Goal: Find contact information: Obtain details needed to contact an individual or organization

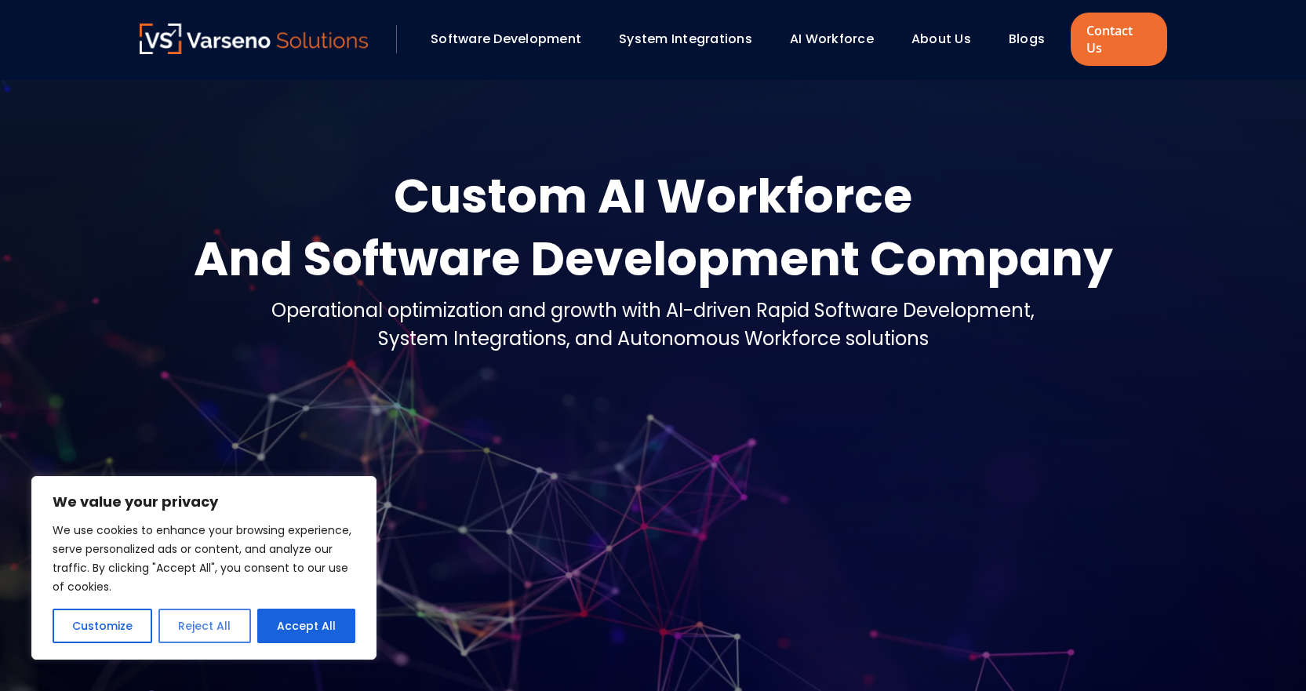
click at [225, 630] on button "Reject All" at bounding box center [204, 625] width 92 height 35
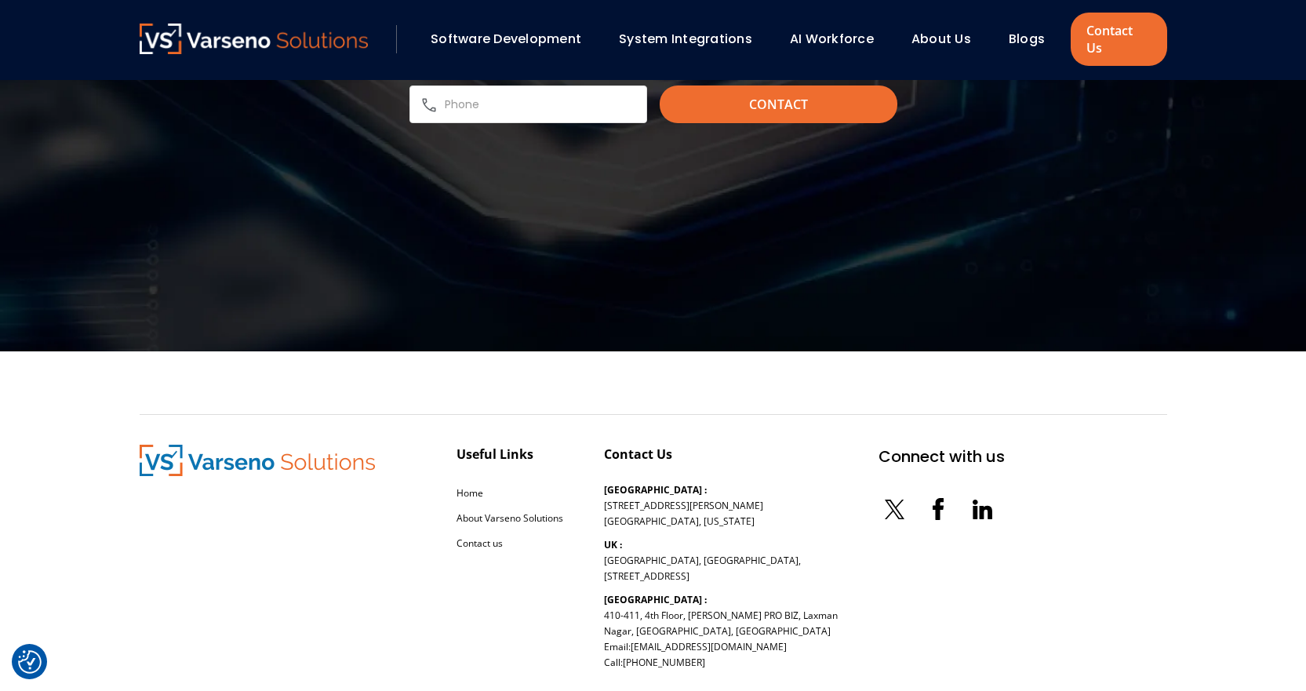
scroll to position [5307, 0]
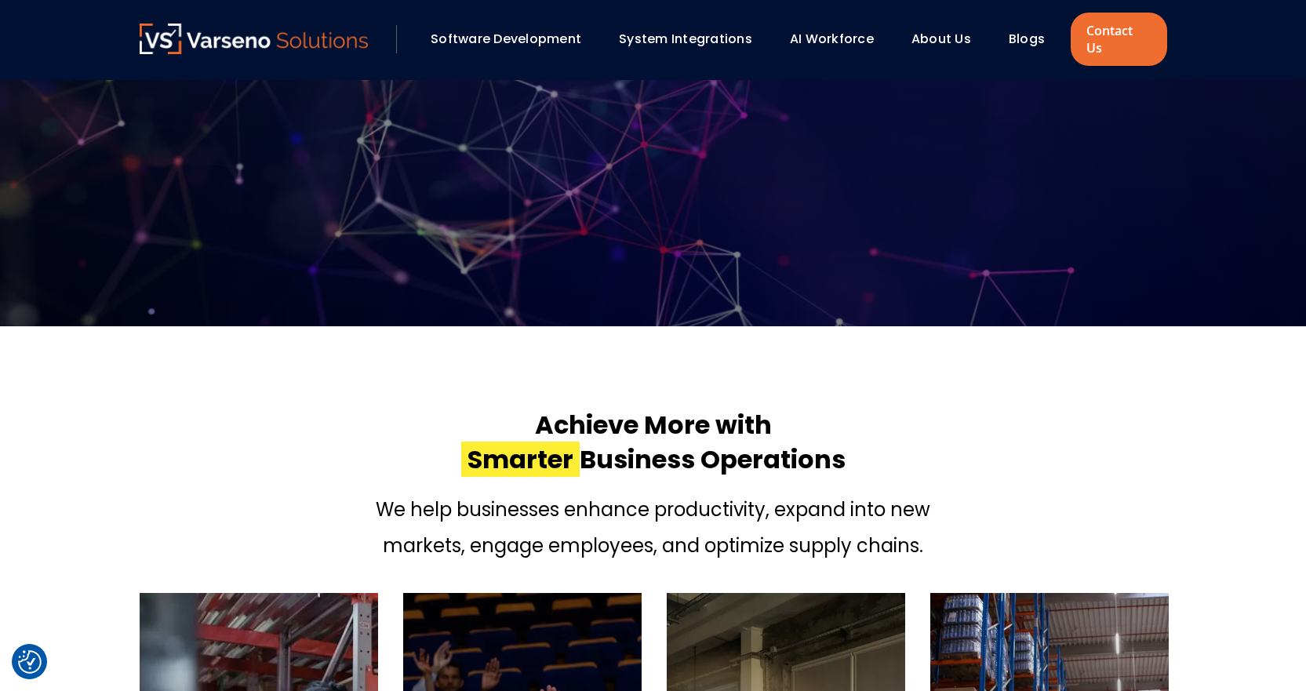
scroll to position [314, 0]
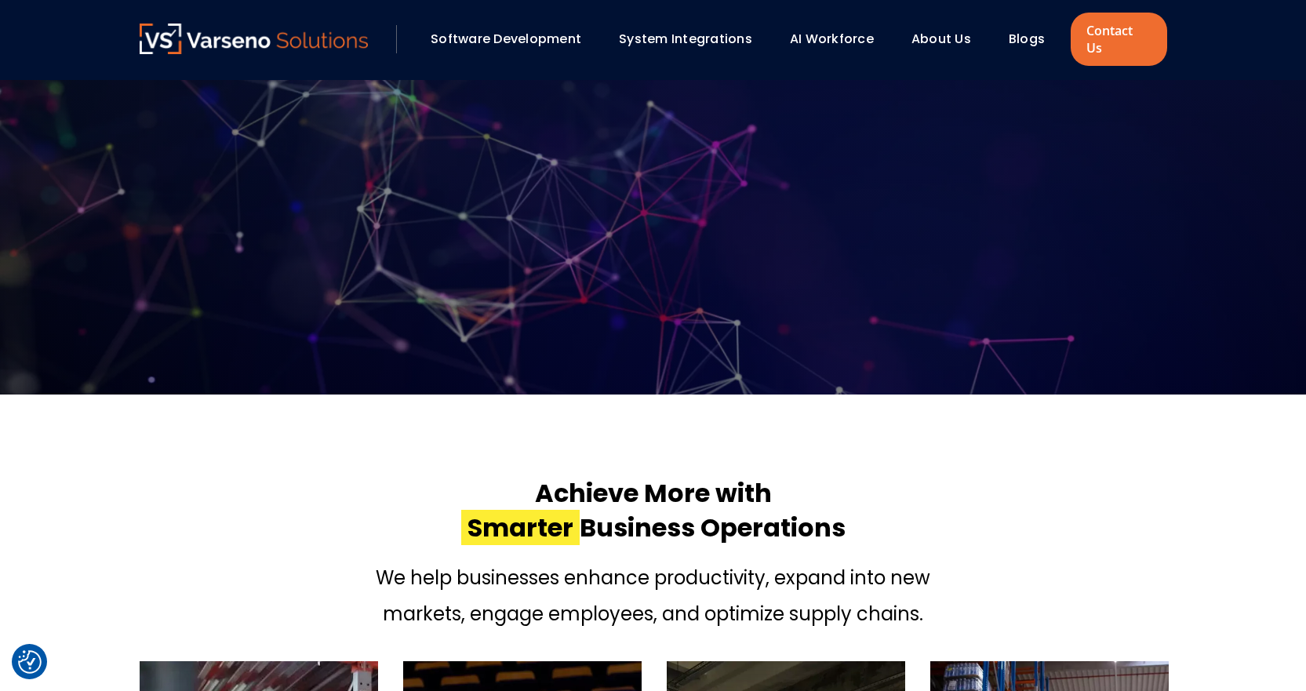
click at [917, 30] on link "About Us" at bounding box center [941, 39] width 60 height 18
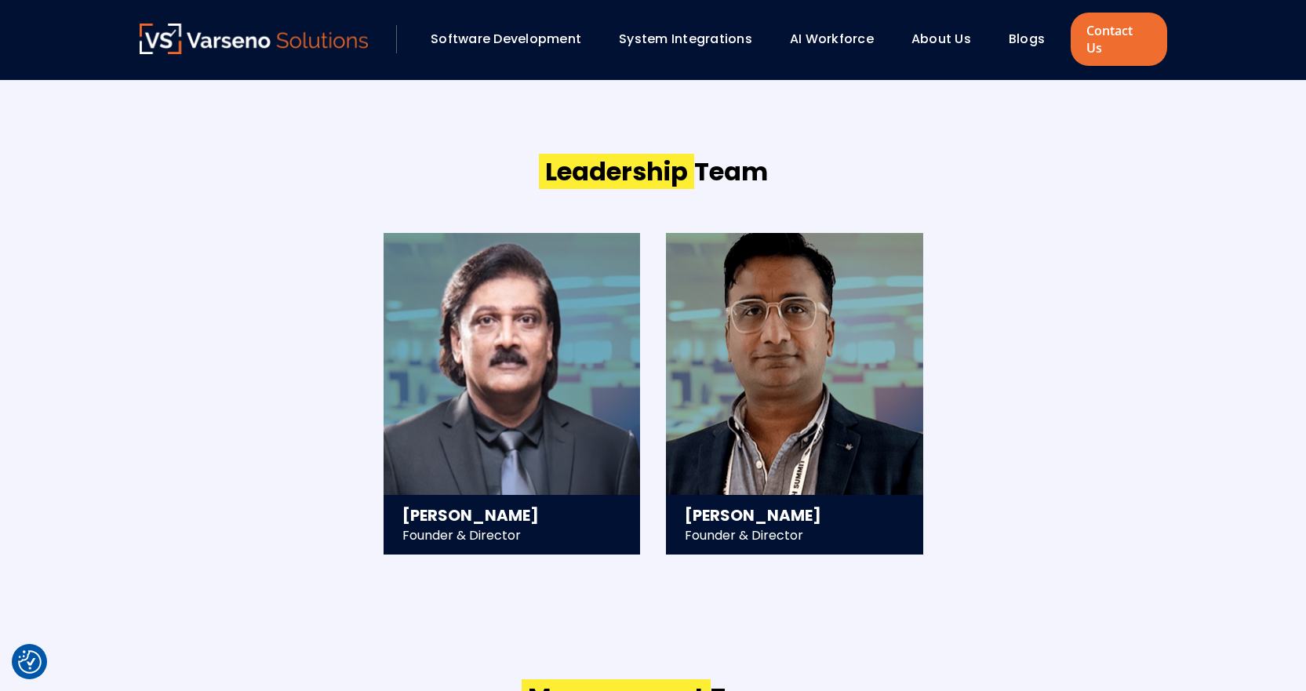
scroll to position [1647, 0]
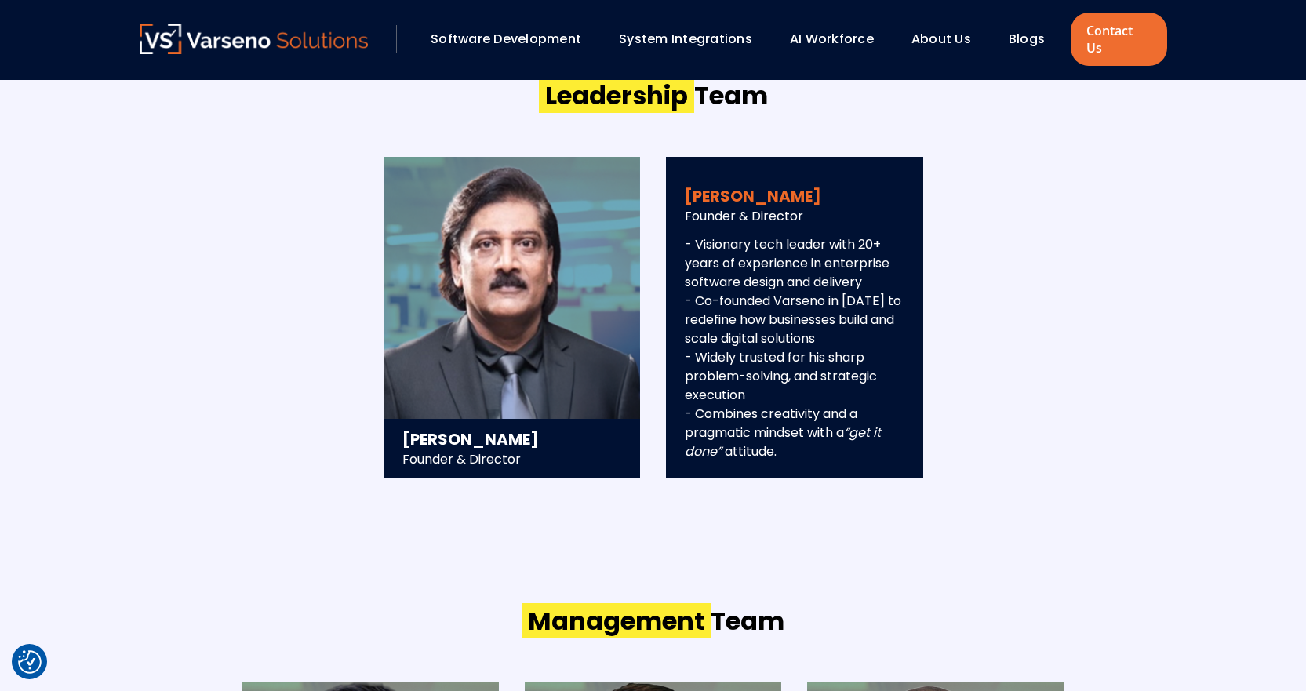
click at [707, 185] on h3 "Sawan Jain" at bounding box center [795, 196] width 220 height 22
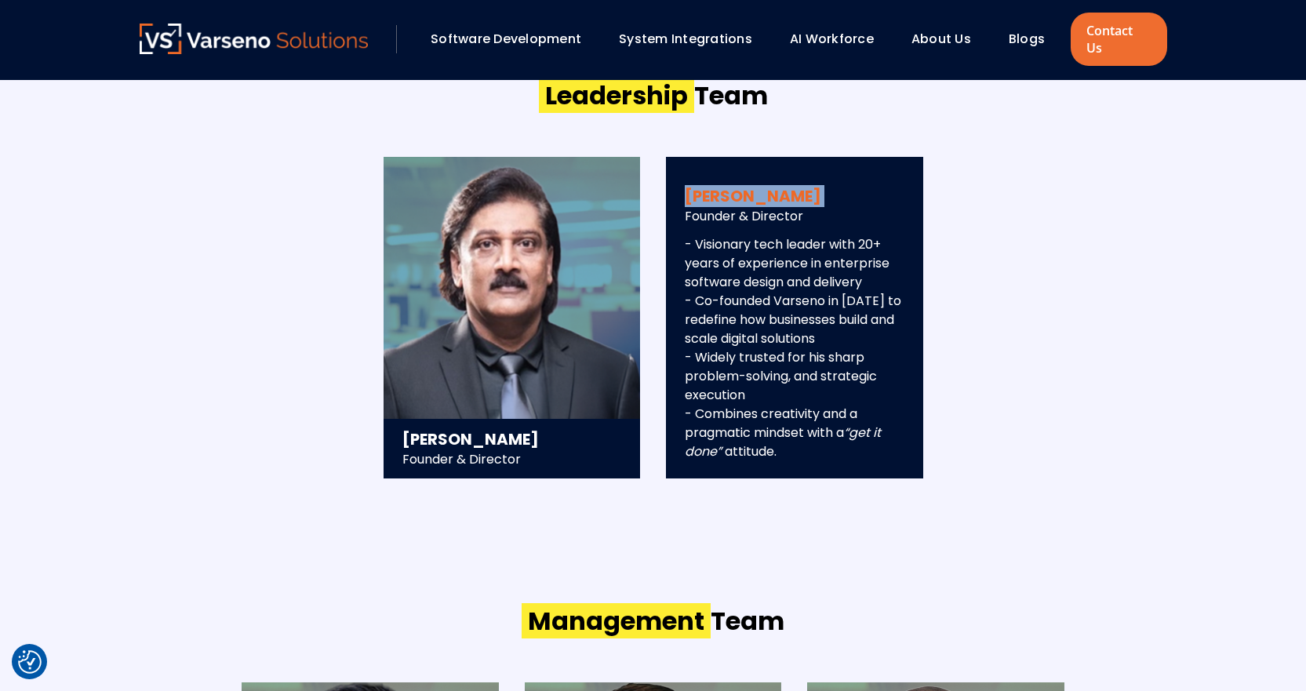
copy div "Sawan Jain"
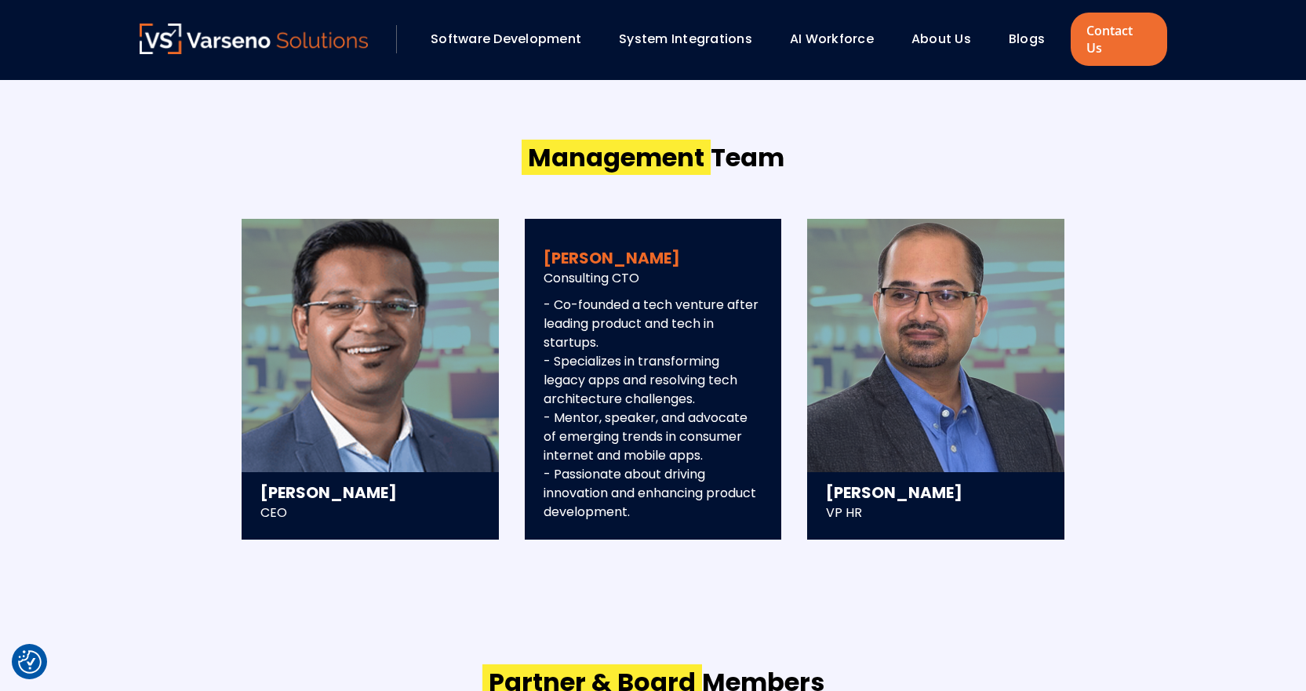
scroll to position [2117, 0]
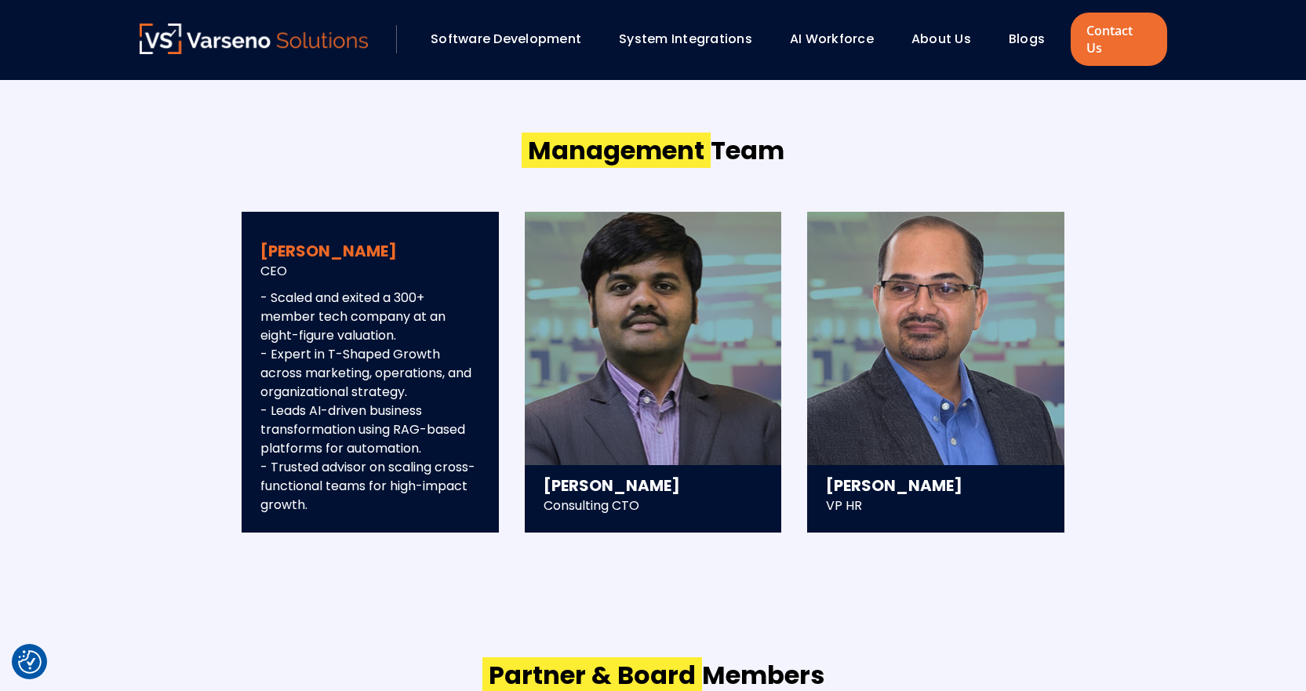
click at [277, 240] on h3 "Saurav Mishra" at bounding box center [370, 251] width 220 height 22
copy div "Saurav Mishra"
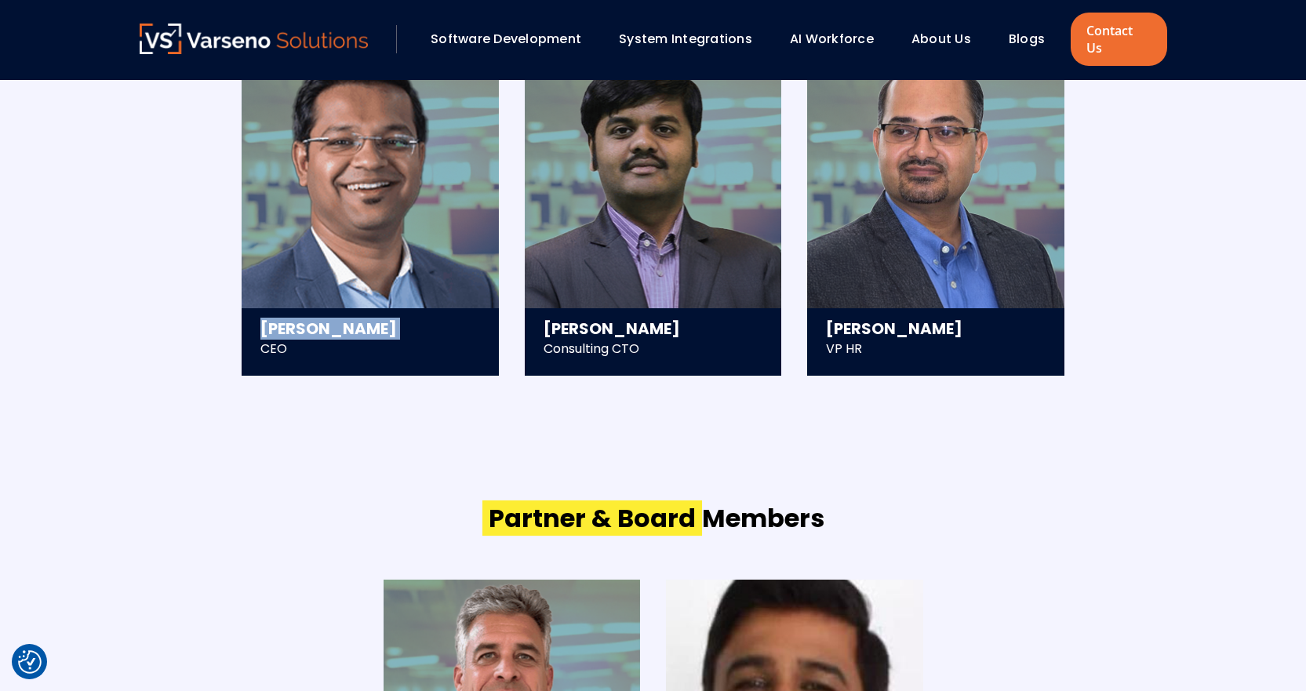
scroll to position [2196, 0]
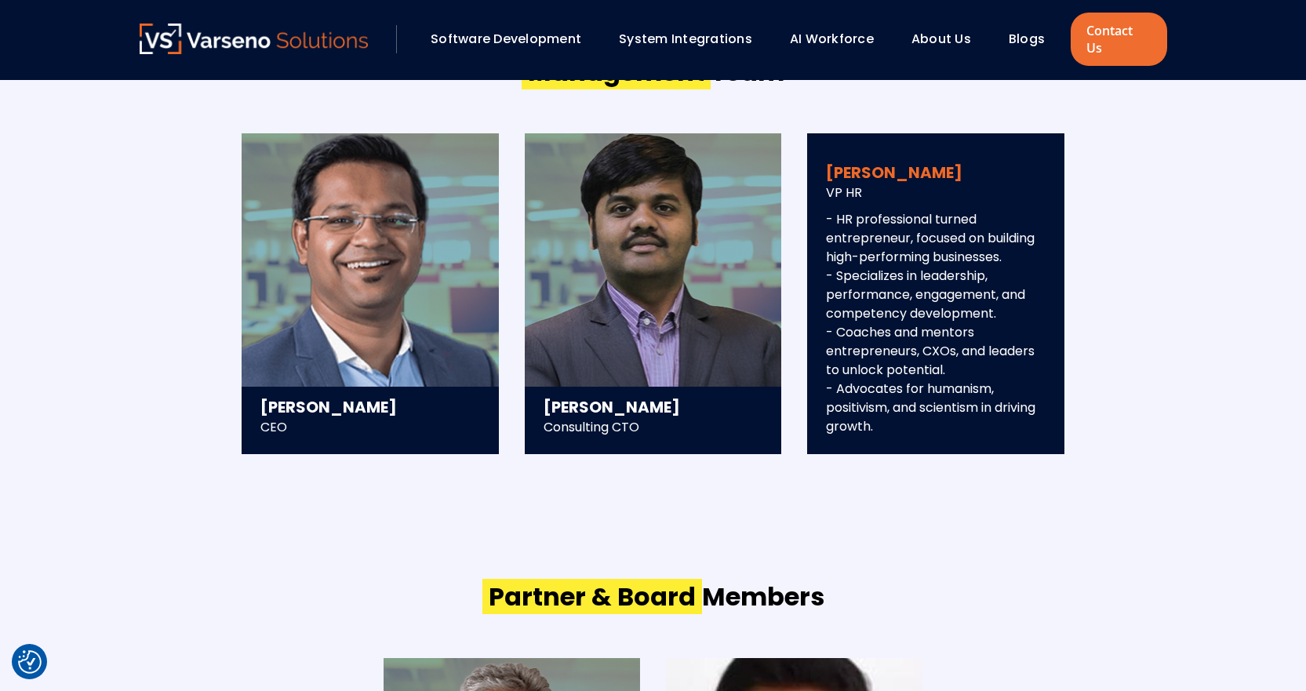
click at [834, 162] on h3 "Sachidanand R. Kulkarni" at bounding box center [936, 173] width 220 height 22
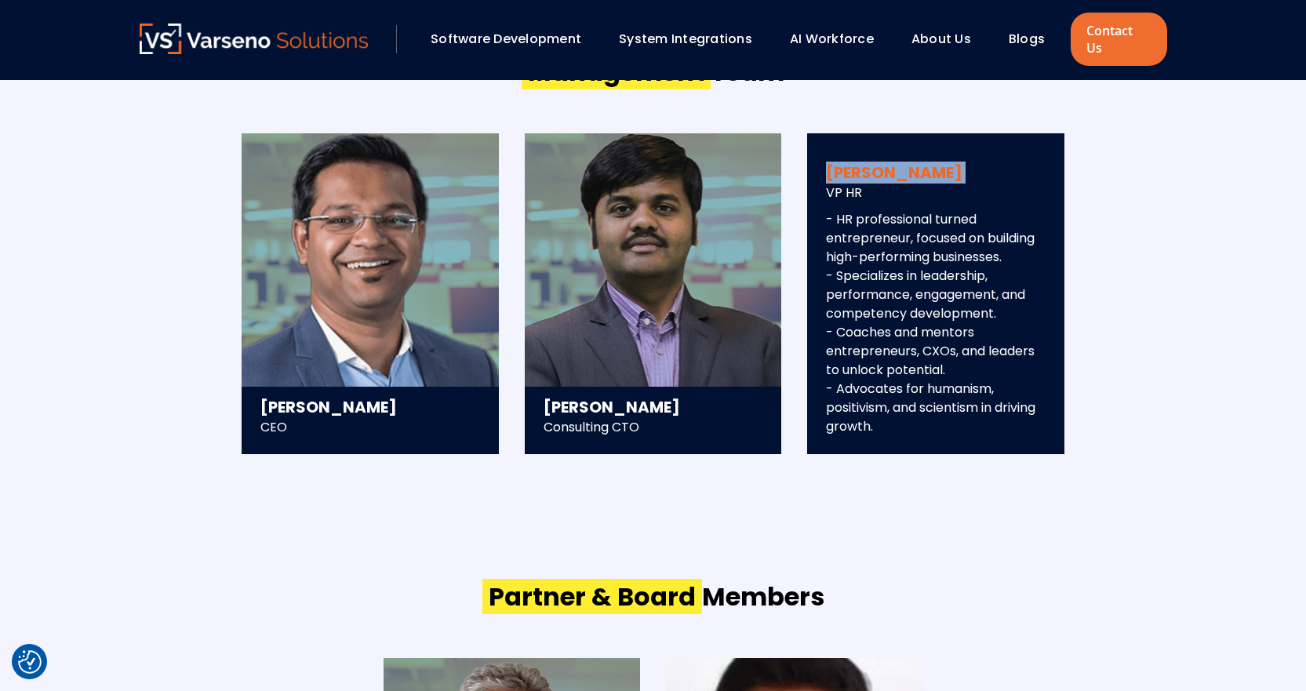
copy div "Sachidanand R. Kulkarni"
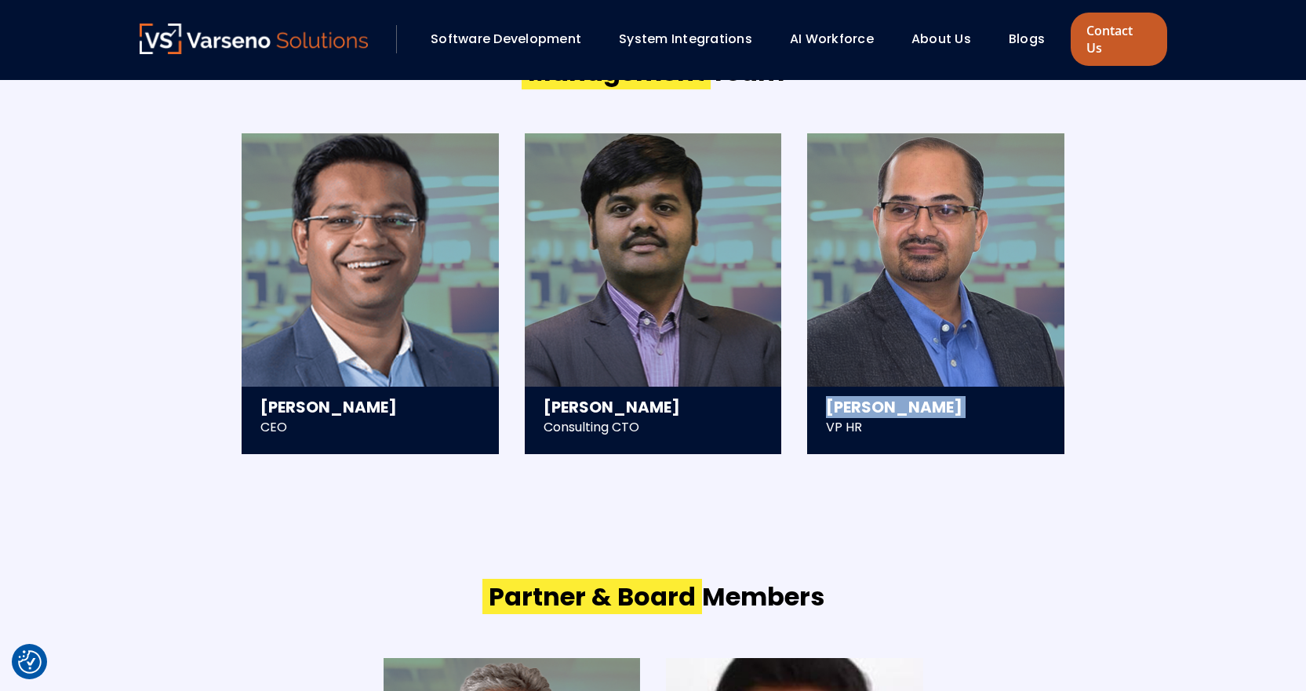
click at [1114, 24] on link "Contact Us" at bounding box center [1118, 39] width 96 height 53
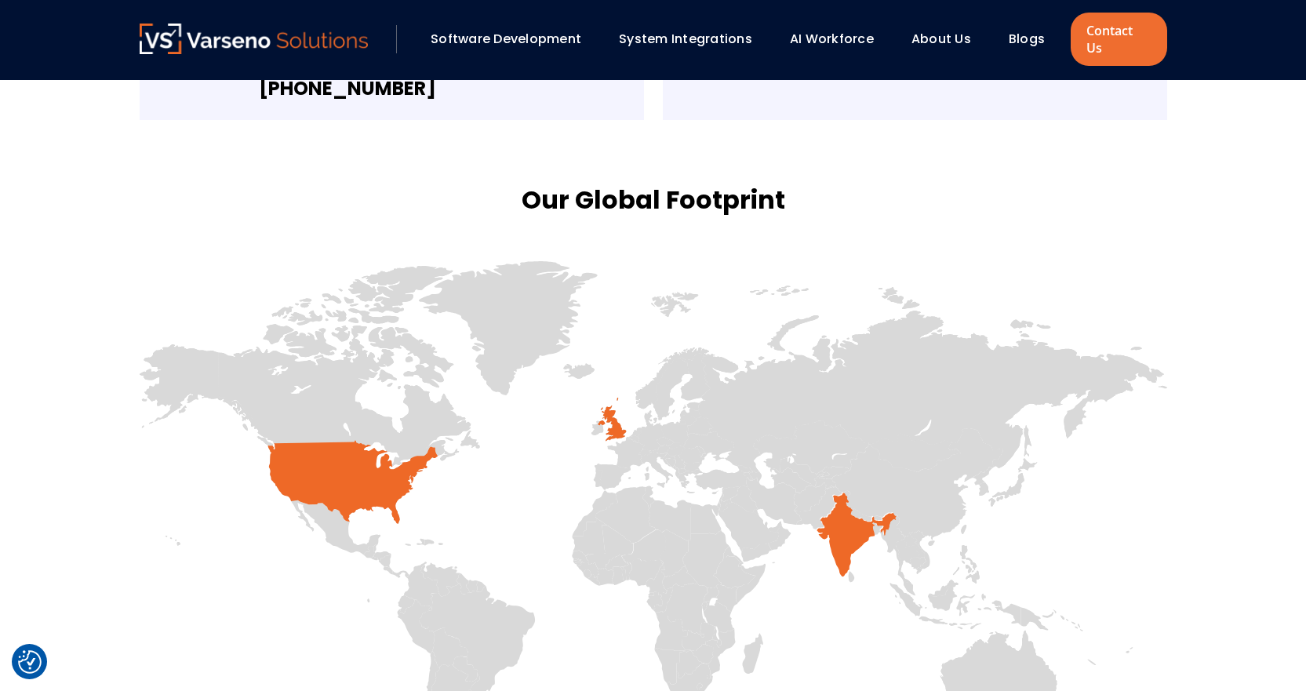
scroll to position [549, 0]
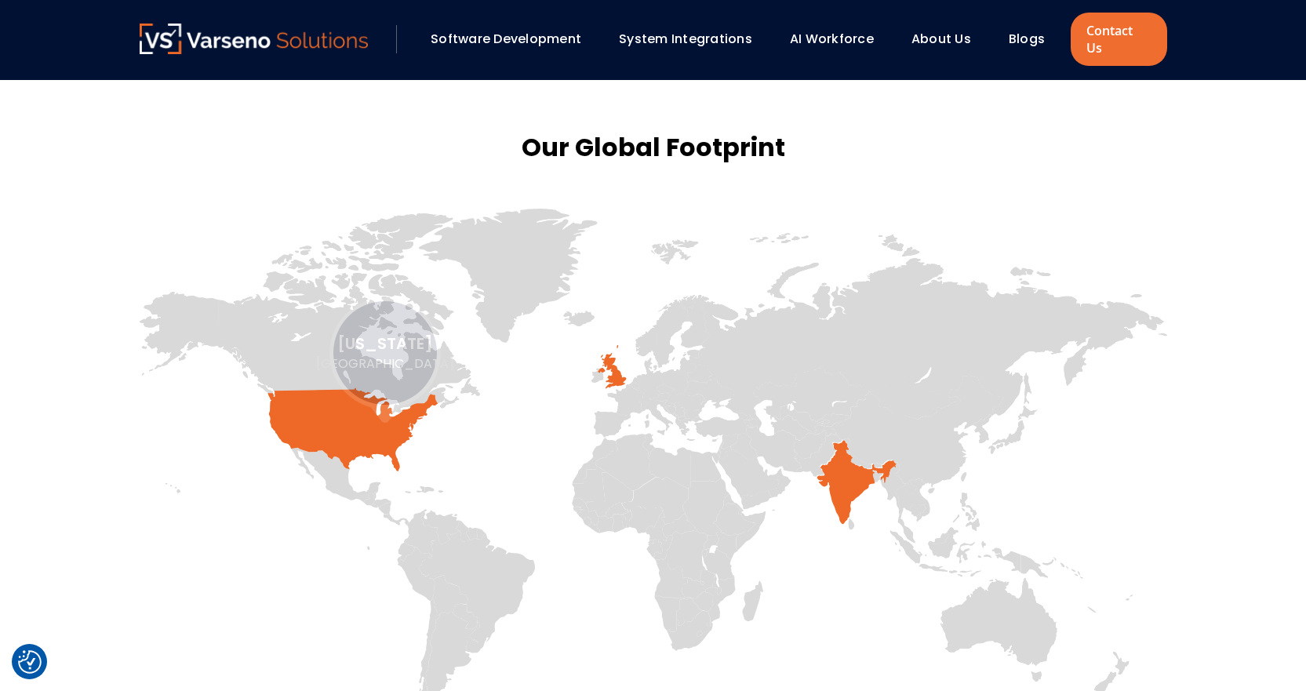
click at [382, 427] on icon at bounding box center [352, 429] width 170 height 83
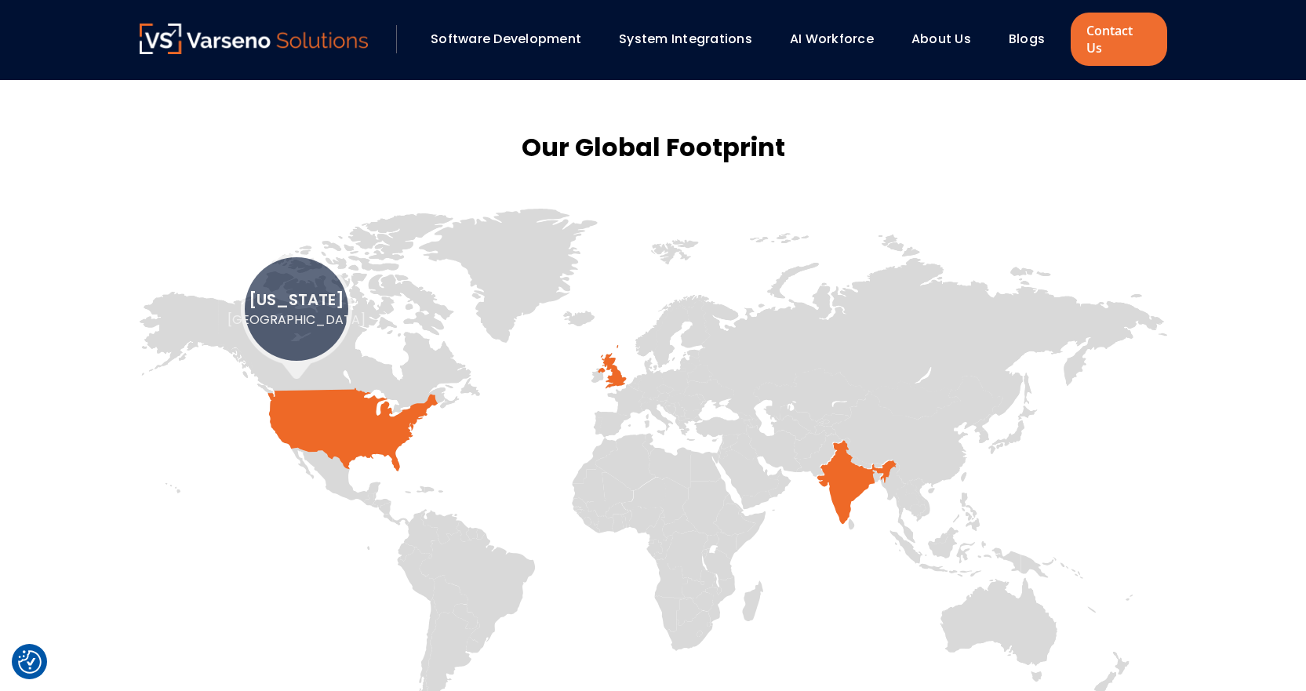
click at [296, 388] on icon at bounding box center [352, 429] width 170 height 83
click at [300, 388] on icon at bounding box center [352, 429] width 170 height 83
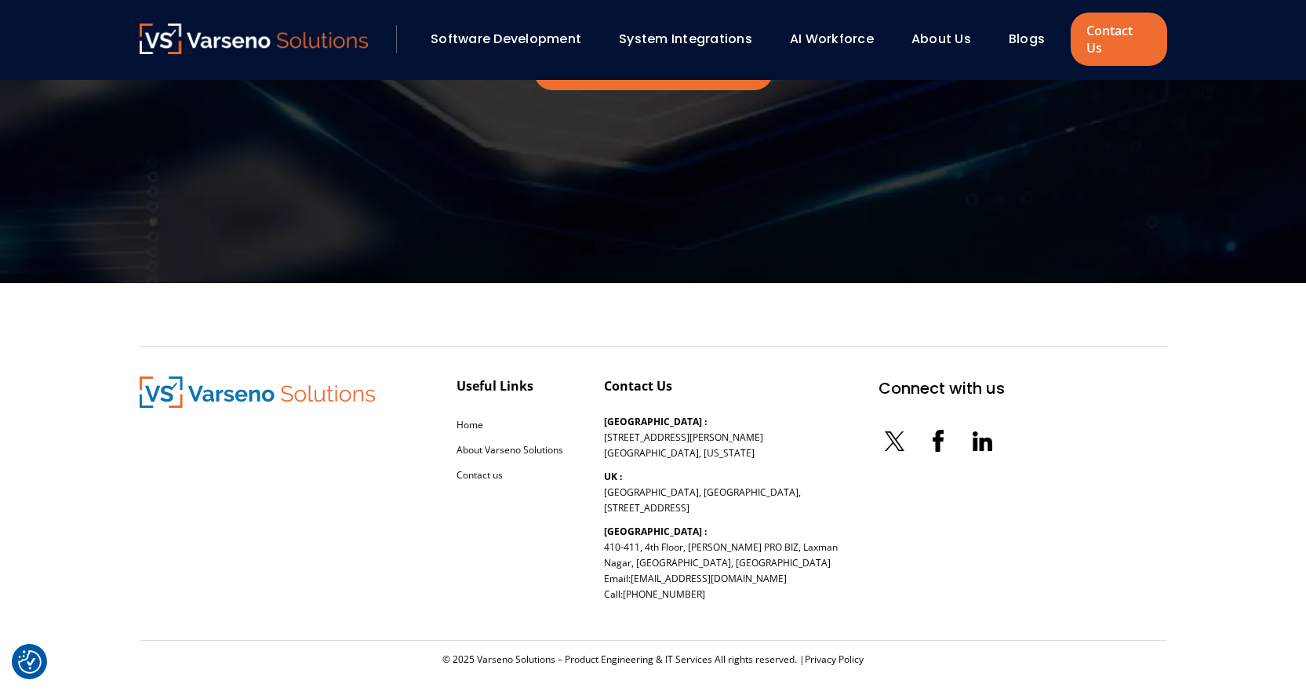
scroll to position [1822, 0]
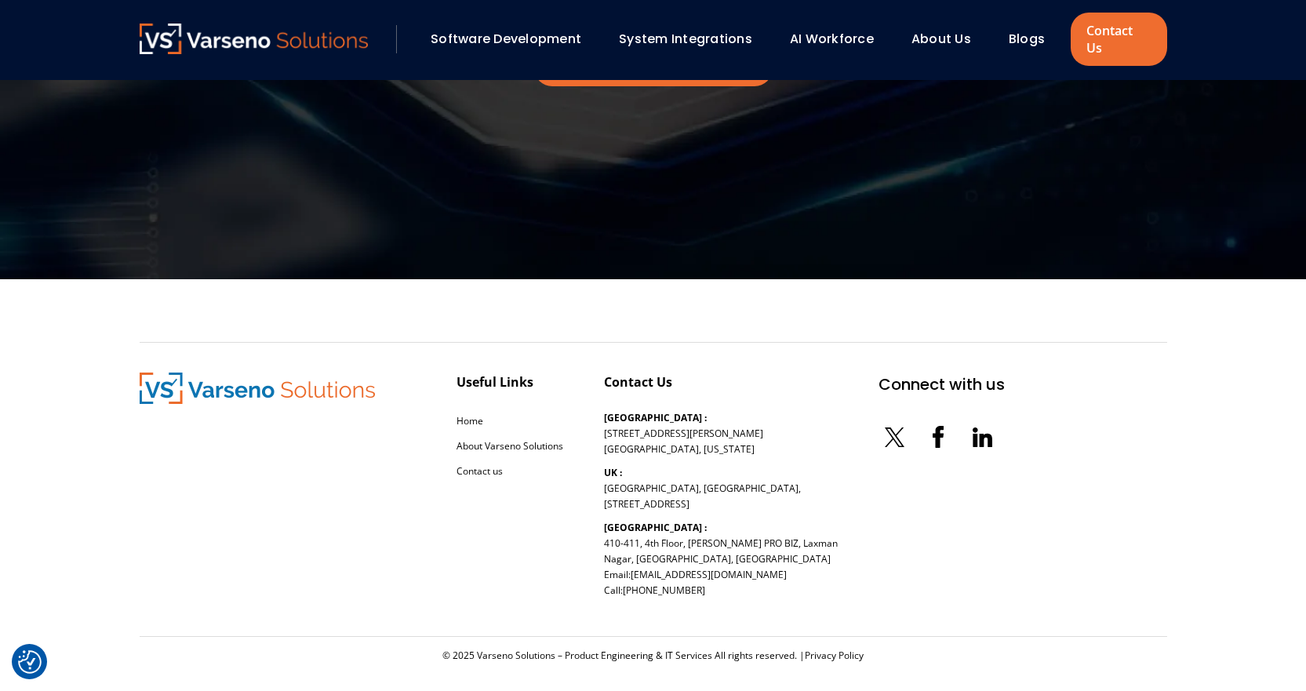
click at [619, 417] on p "[GEOGRAPHIC_DATA] : [STREET_ADDRESS][PERSON_NAME][US_STATE]" at bounding box center [683, 433] width 159 height 47
copy div "[GEOGRAPHIC_DATA][PERSON_NAME][STREET_ADDRESS][US_STATE]"
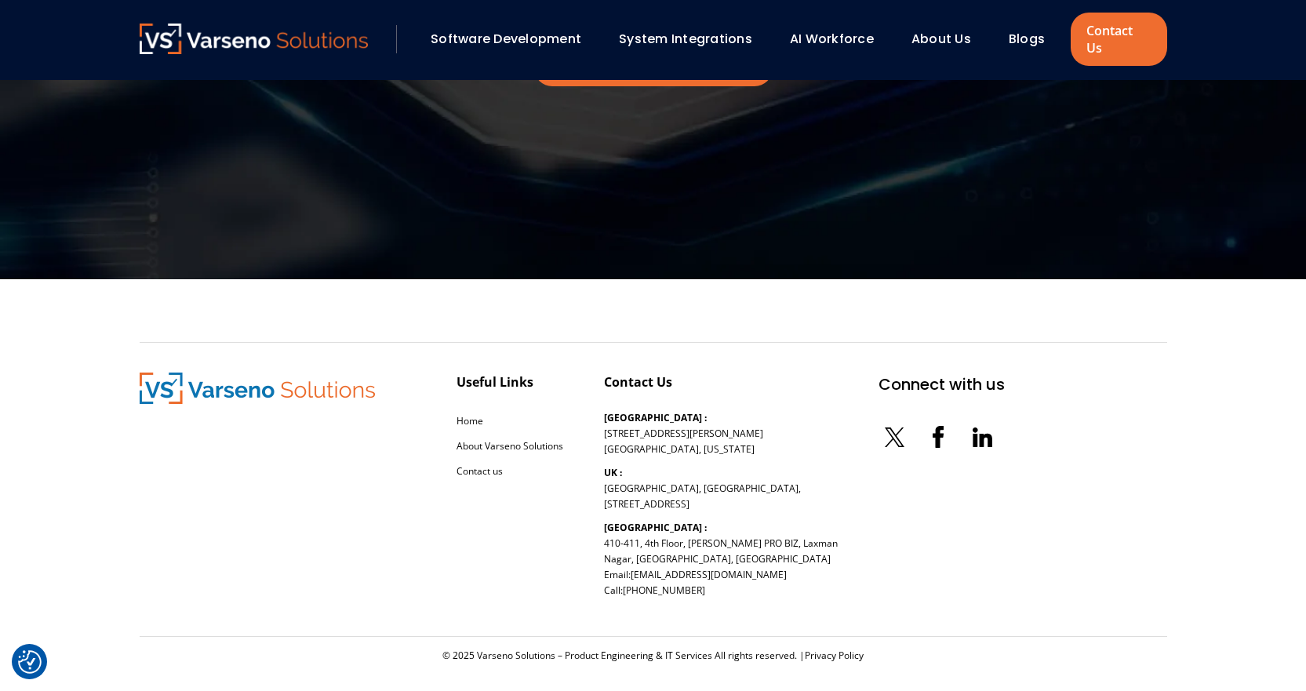
click at [641, 593] on div "Useful Links Home About Varseno Solutions Contact us Contact Us [GEOGRAPHIC_DAT…" at bounding box center [653, 489] width 1027 height 295
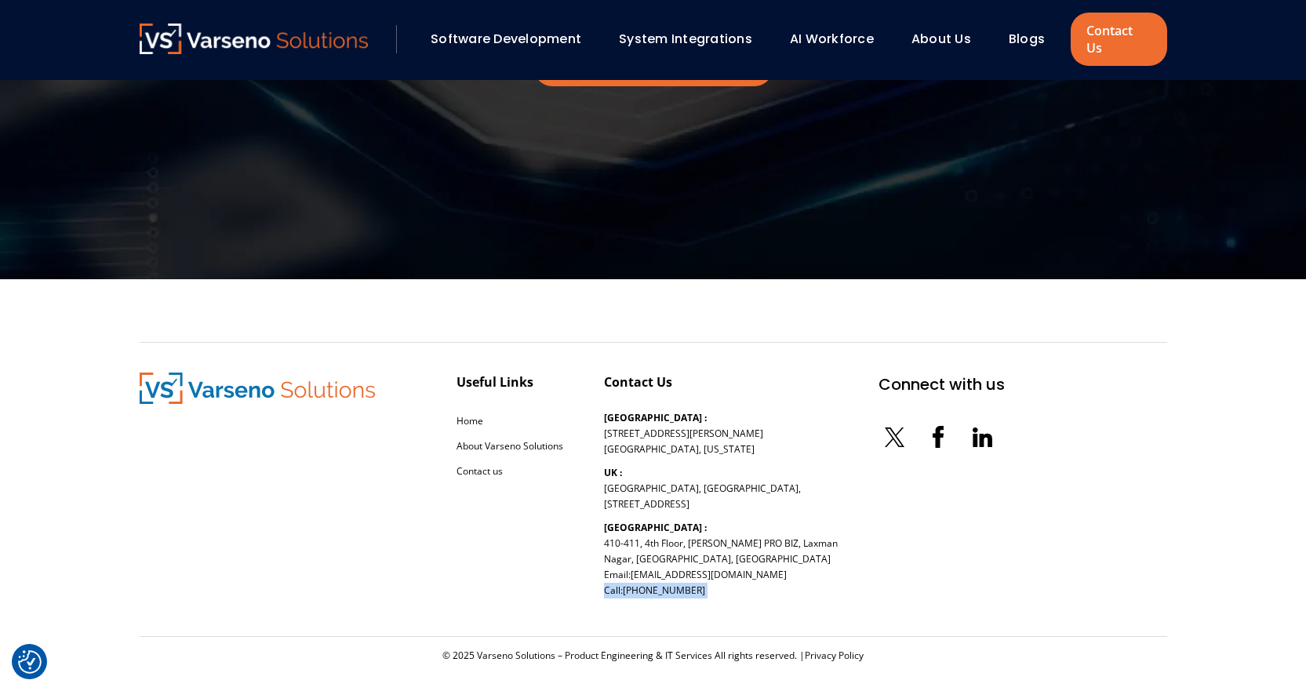
click at [641, 593] on div "Useful Links Home About Varseno Solutions Contact us Contact Us [GEOGRAPHIC_DAT…" at bounding box center [653, 489] width 1027 height 295
copy div "Call: [PHONE_NUMBER]"
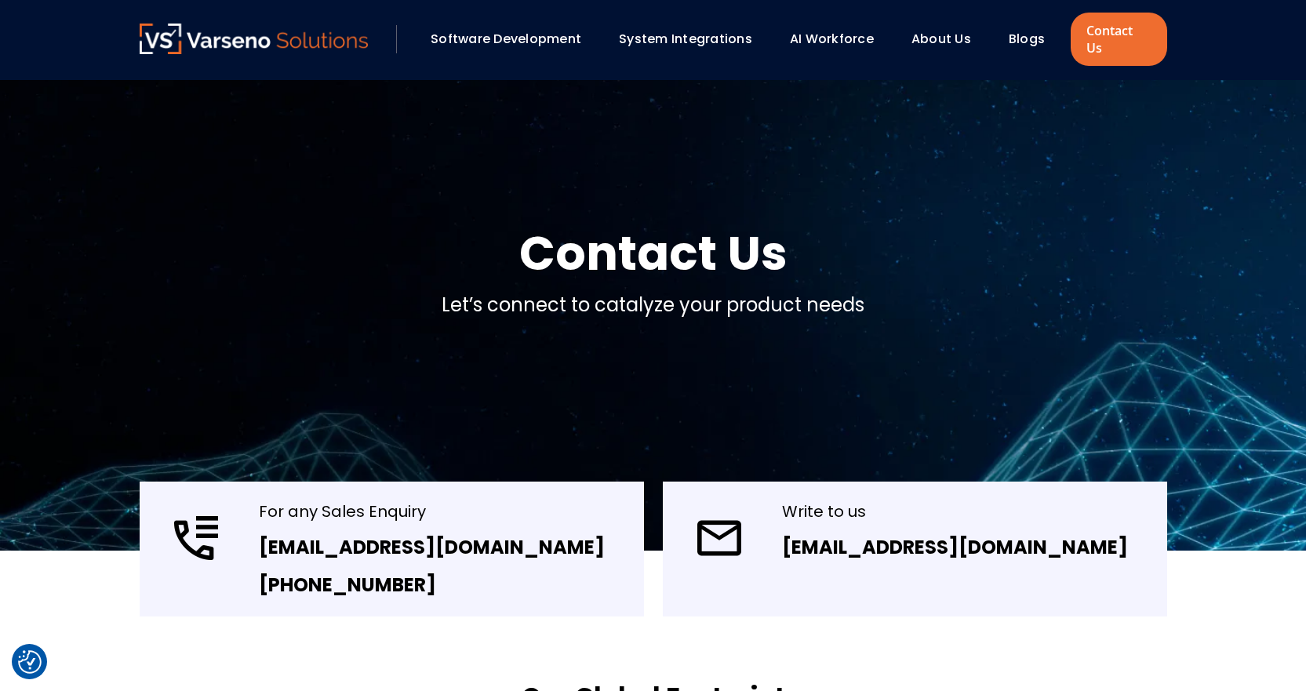
scroll to position [1822, 0]
